Goal: Task Accomplishment & Management: Use online tool/utility

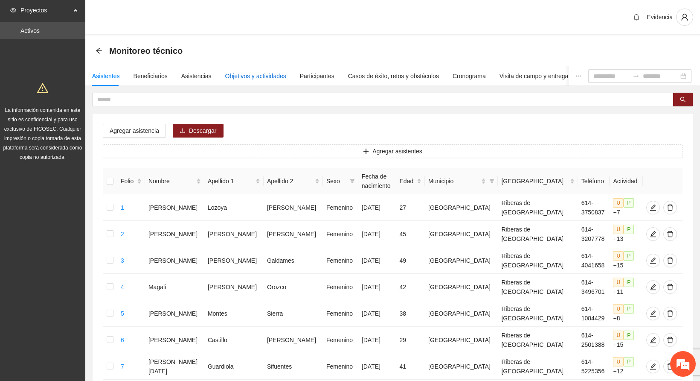
click at [247, 73] on div "Objetivos y actividades" at bounding box center [255, 75] width 61 height 9
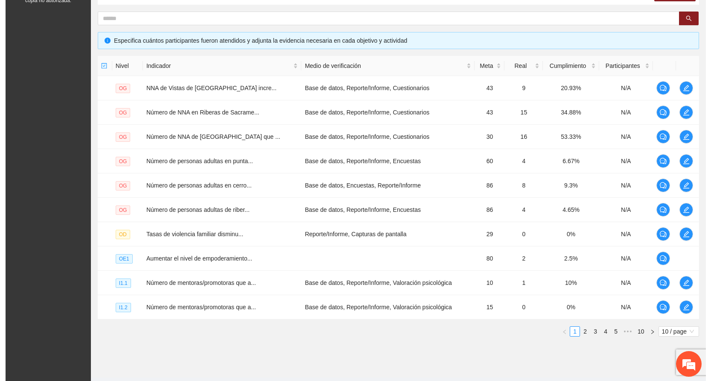
scroll to position [180, 0]
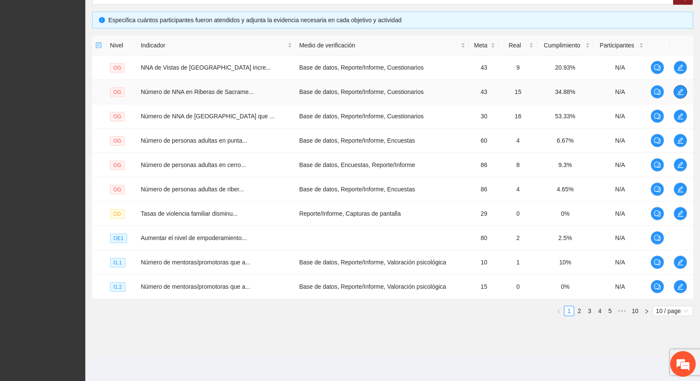
click at [683, 88] on span "edit" at bounding box center [680, 91] width 13 height 7
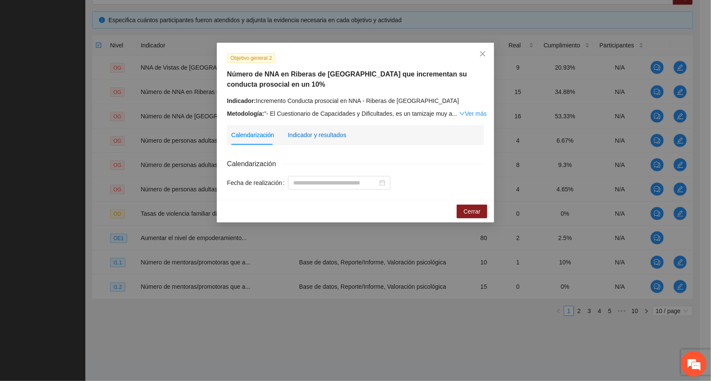
click at [313, 132] on div "Indicador y resultados" at bounding box center [317, 134] width 58 height 9
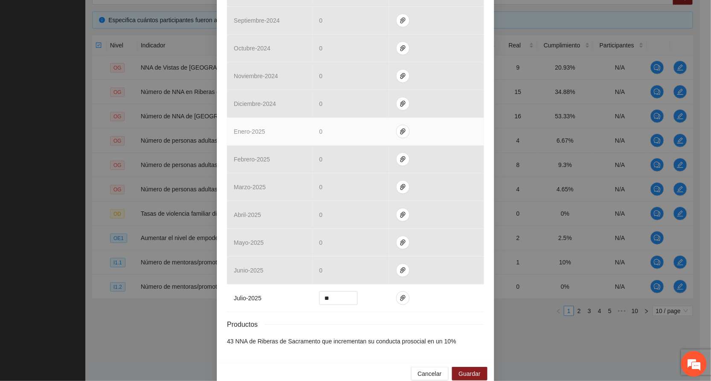
scroll to position [256, 0]
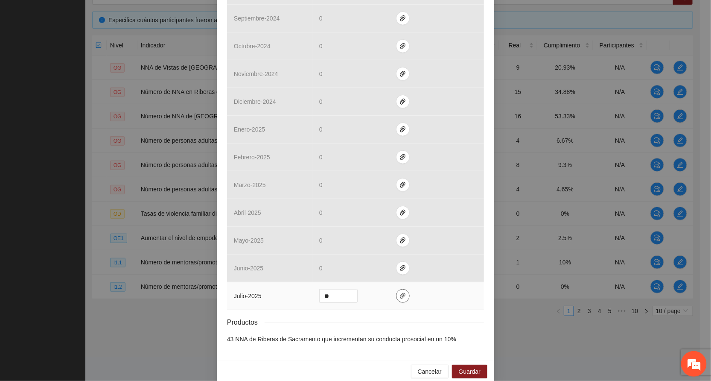
click at [400, 297] on icon "paper-clip" at bounding box center [402, 296] width 5 height 6
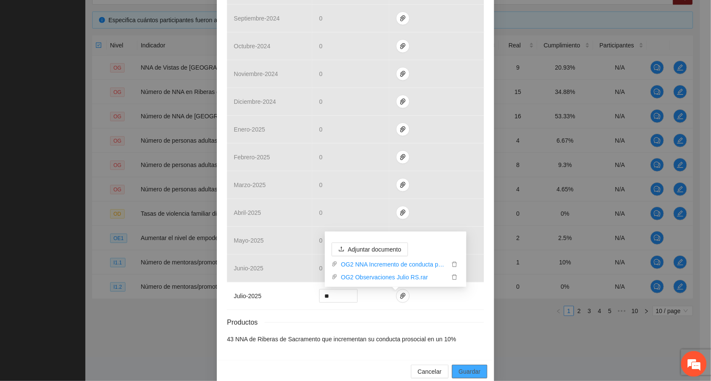
click at [465, 371] on span "Guardar" at bounding box center [470, 371] width 22 height 9
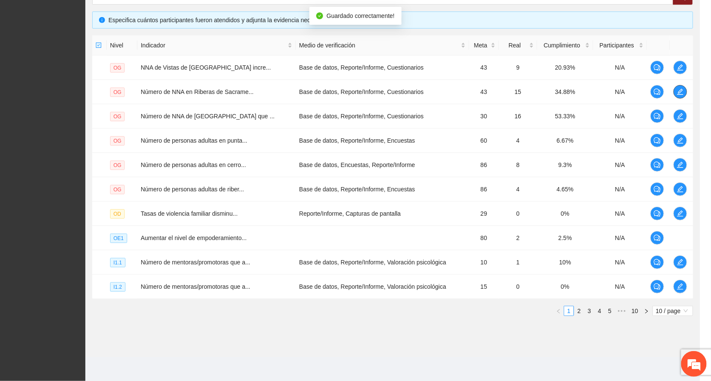
scroll to position [0, 0]
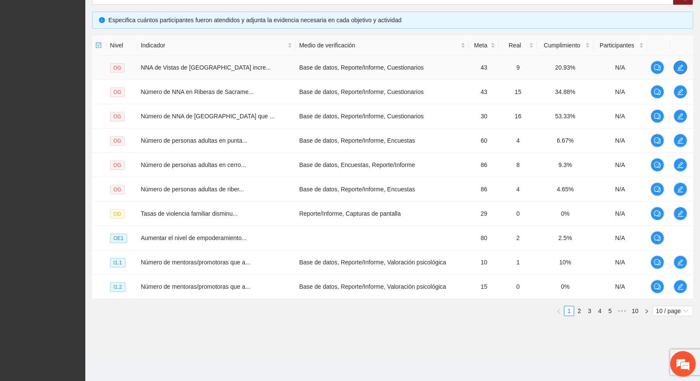
click at [680, 64] on icon "edit" at bounding box center [680, 67] width 7 height 7
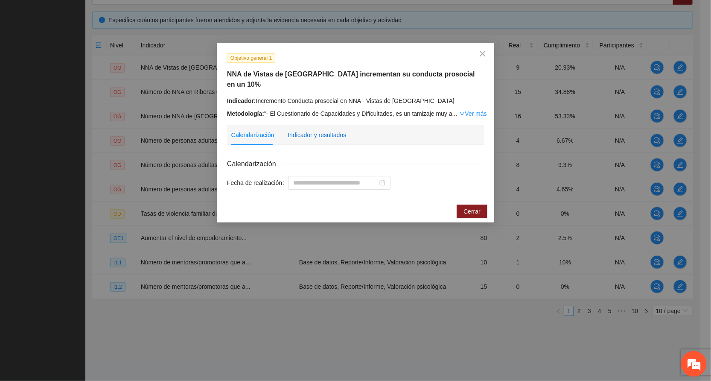
click at [314, 130] on div "Indicador y resultados" at bounding box center [317, 134] width 58 height 9
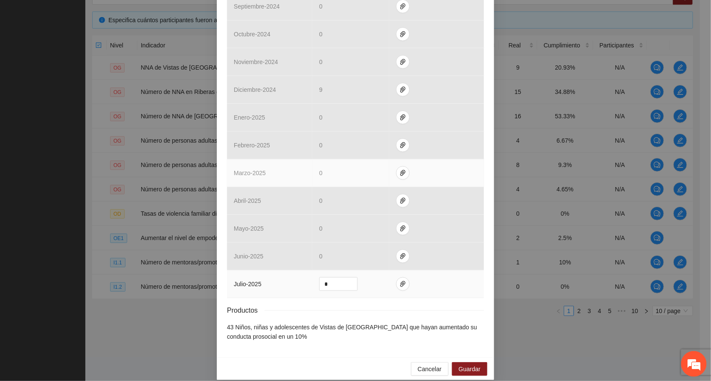
scroll to position [270, 0]
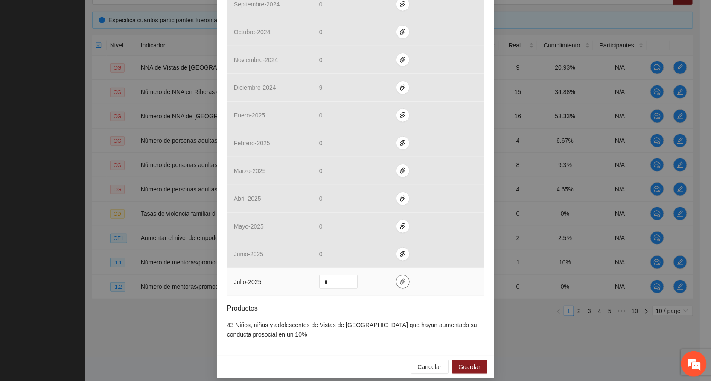
click at [400, 279] on icon "paper-clip" at bounding box center [402, 282] width 5 height 6
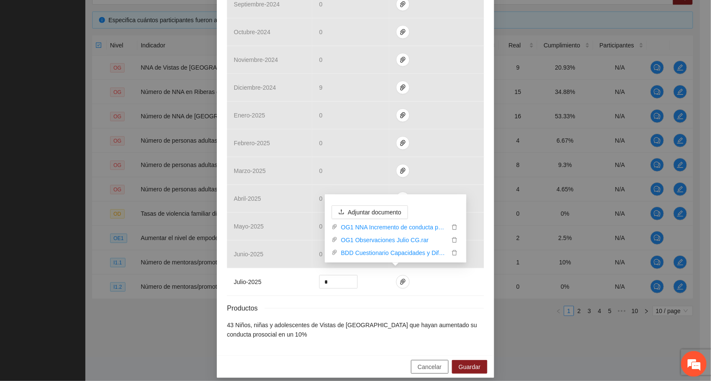
click at [426, 364] on span "Cancelar" at bounding box center [430, 366] width 24 height 9
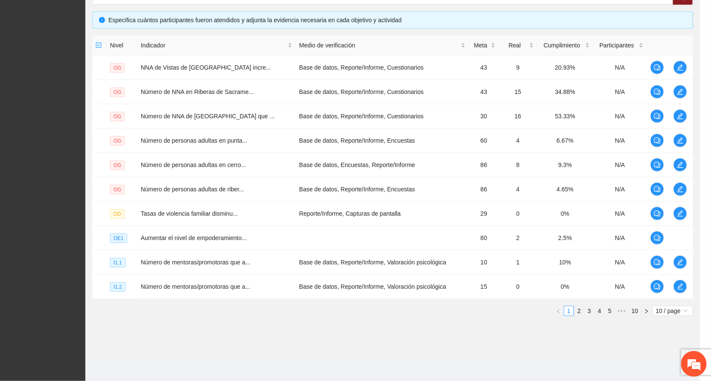
scroll to position [227, 0]
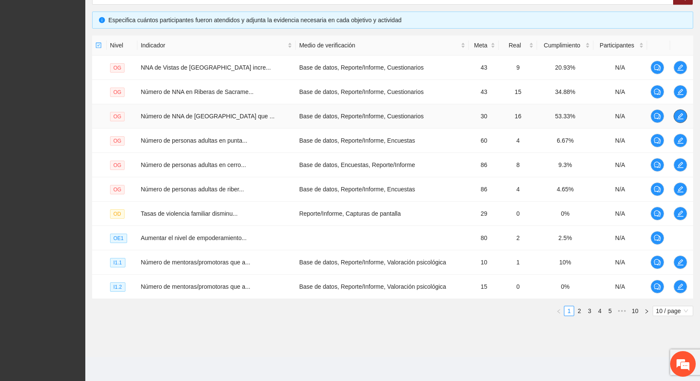
click at [680, 117] on icon "edit" at bounding box center [680, 116] width 7 height 7
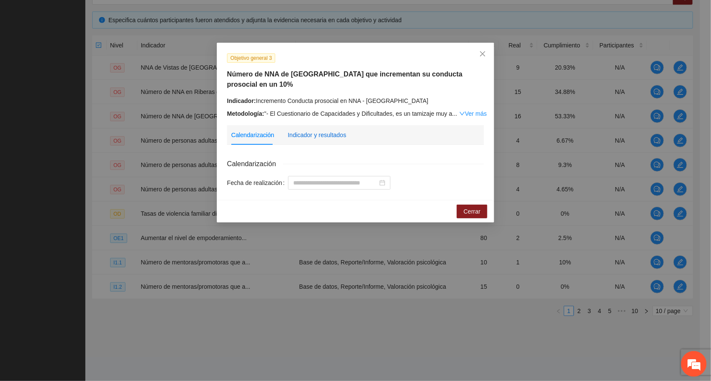
click at [324, 134] on div "Indicador y resultados" at bounding box center [317, 134] width 58 height 9
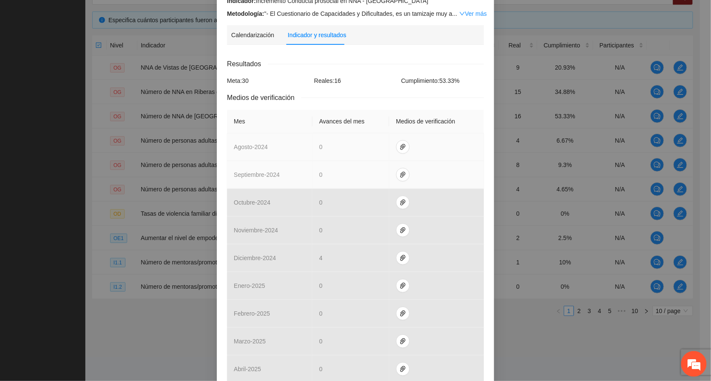
scroll to position [256, 0]
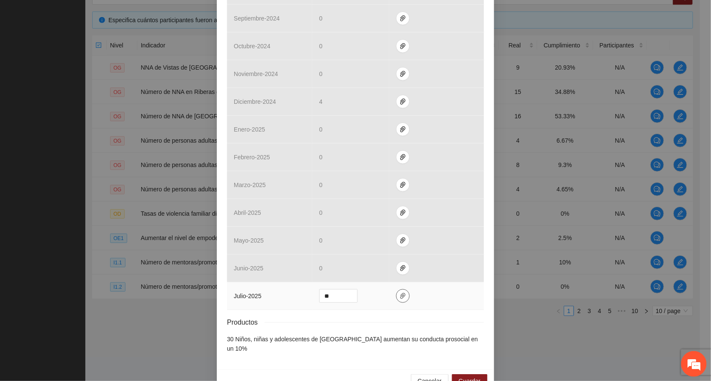
click at [400, 299] on icon "paper-clip" at bounding box center [403, 295] width 7 height 7
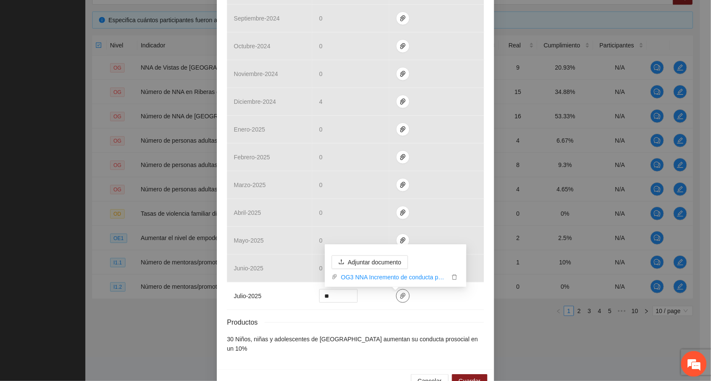
scroll to position [271, 0]
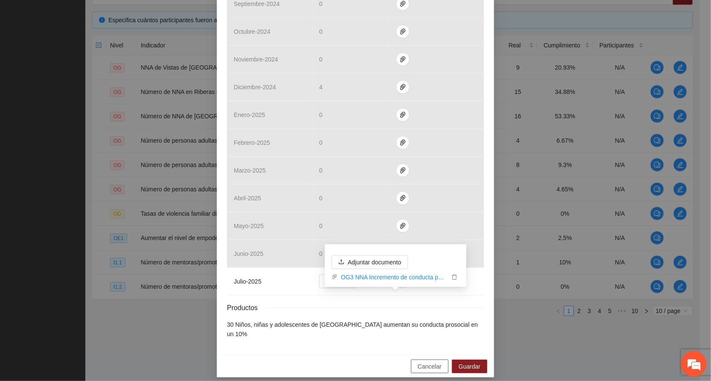
click at [413, 360] on button "Cancelar" at bounding box center [430, 366] width 38 height 14
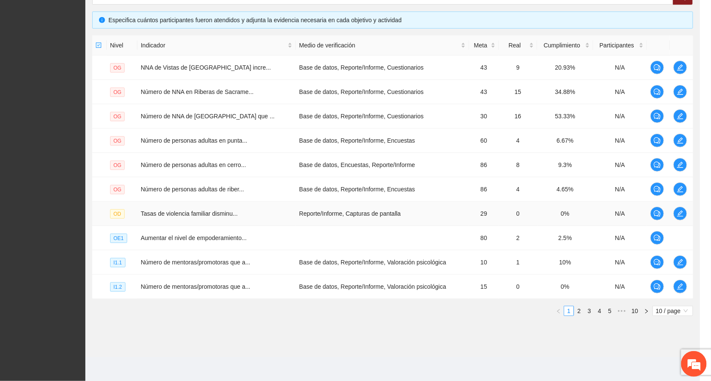
scroll to position [228, 0]
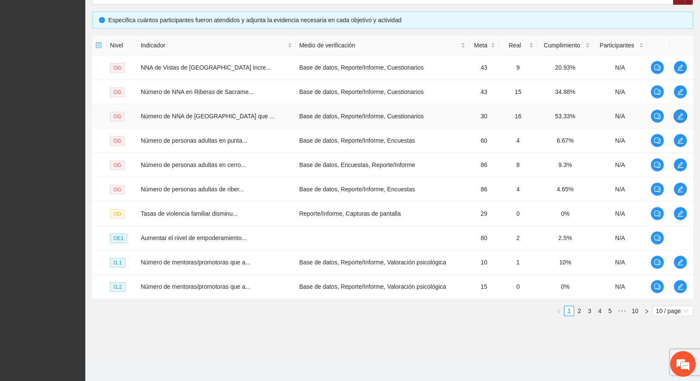
click at [683, 115] on span "edit" at bounding box center [680, 116] width 13 height 7
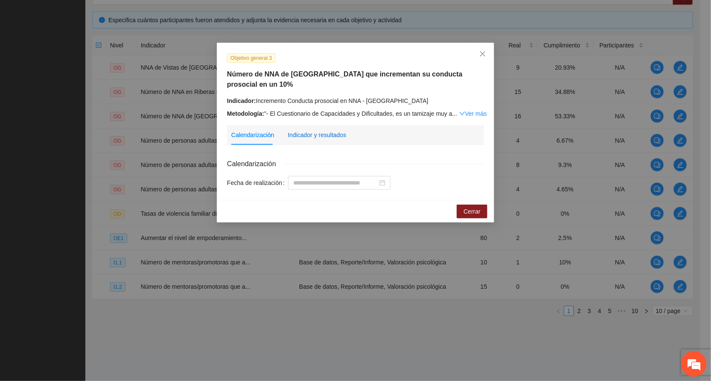
click at [318, 133] on div "Indicador y resultados" at bounding box center [317, 134] width 58 height 9
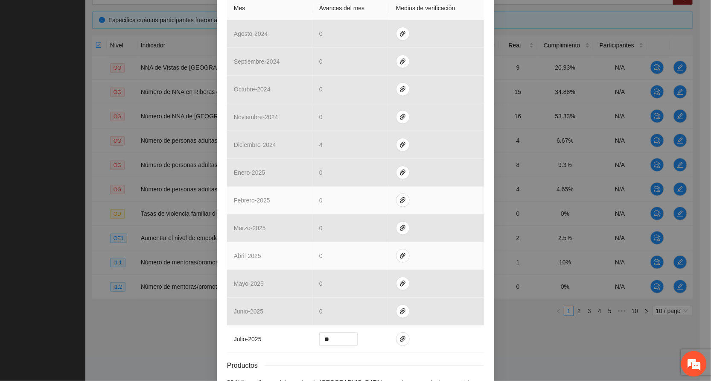
scroll to position [256, 0]
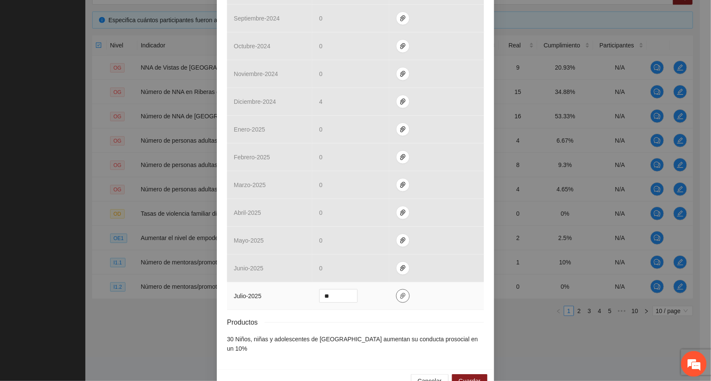
click at [400, 299] on icon "paper-clip" at bounding box center [403, 295] width 7 height 7
click at [465, 376] on span "Guardar" at bounding box center [470, 380] width 22 height 9
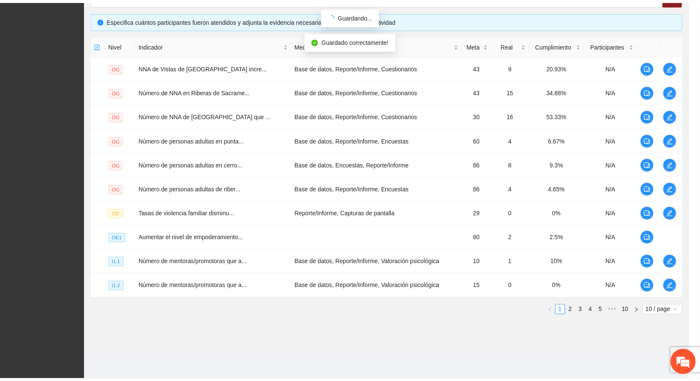
scroll to position [228, 0]
